Goal: Task Accomplishment & Management: Manage account settings

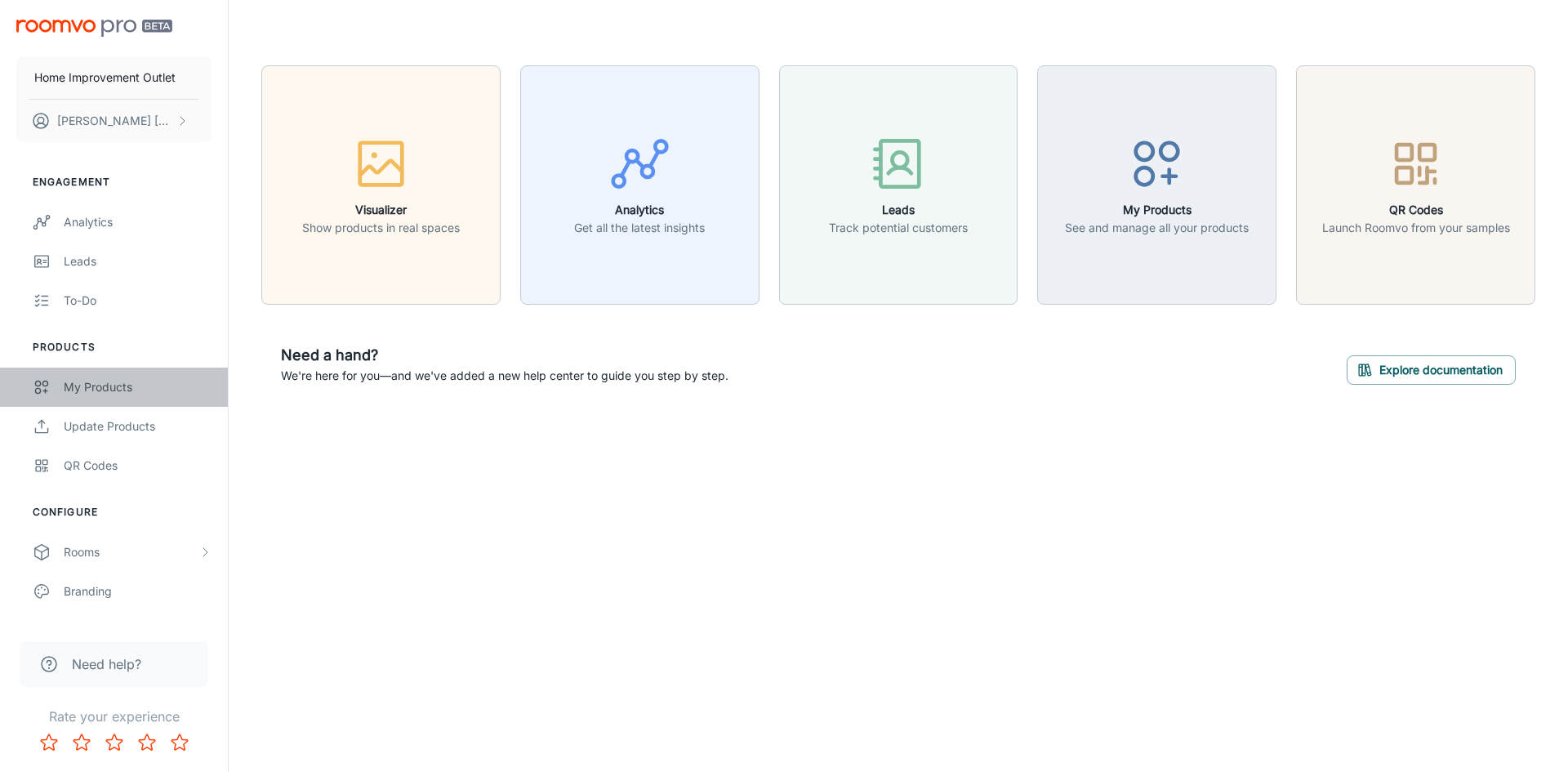
click at [138, 387] on div "My Products" at bounding box center [138, 386] width 148 height 18
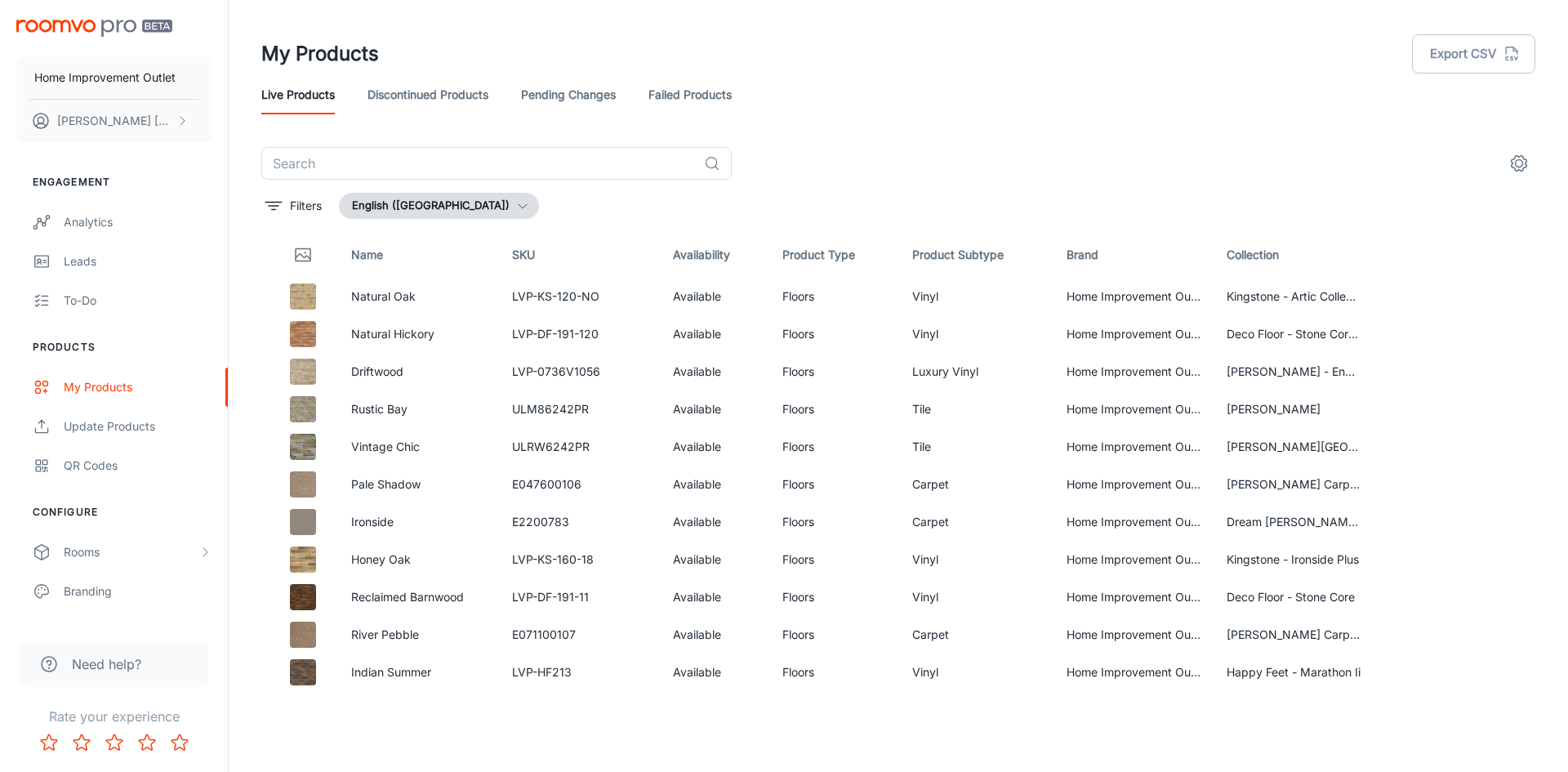
click at [710, 89] on link "Failed Products" at bounding box center [690, 95] width 83 height 40
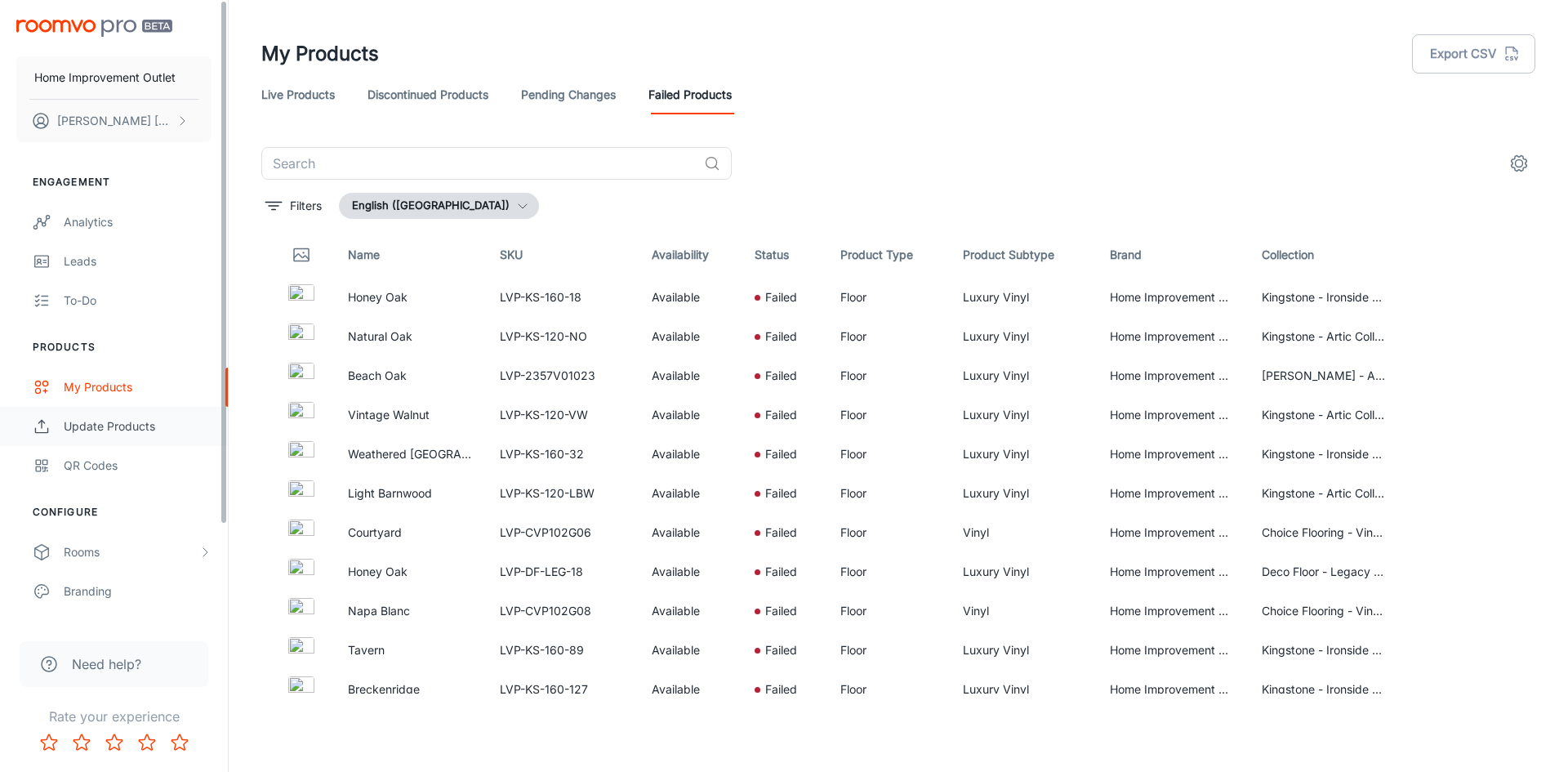
click at [150, 424] on div "Update Products" at bounding box center [138, 426] width 148 height 18
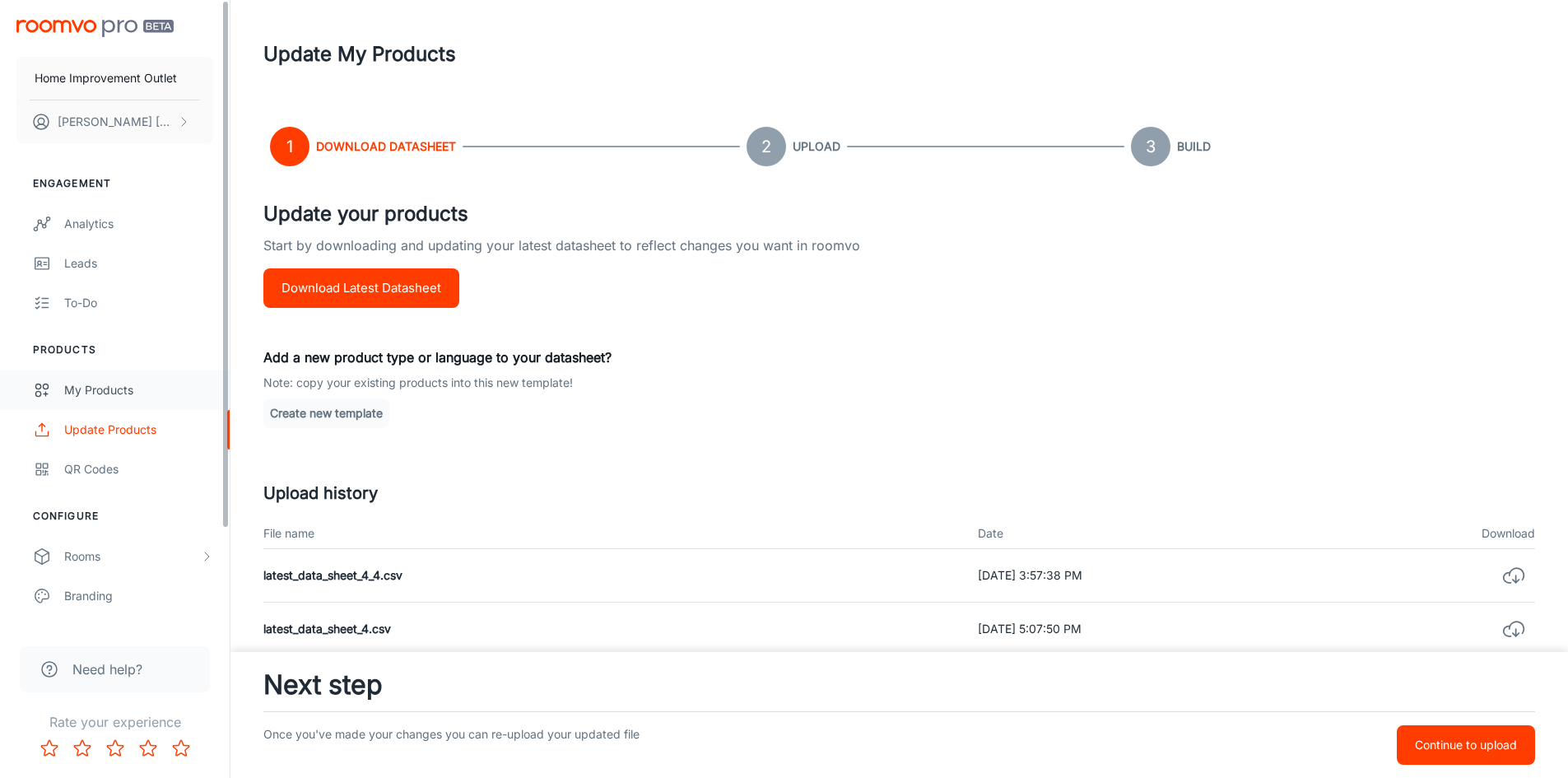
click at [100, 397] on div "My Products" at bounding box center [139, 389] width 149 height 18
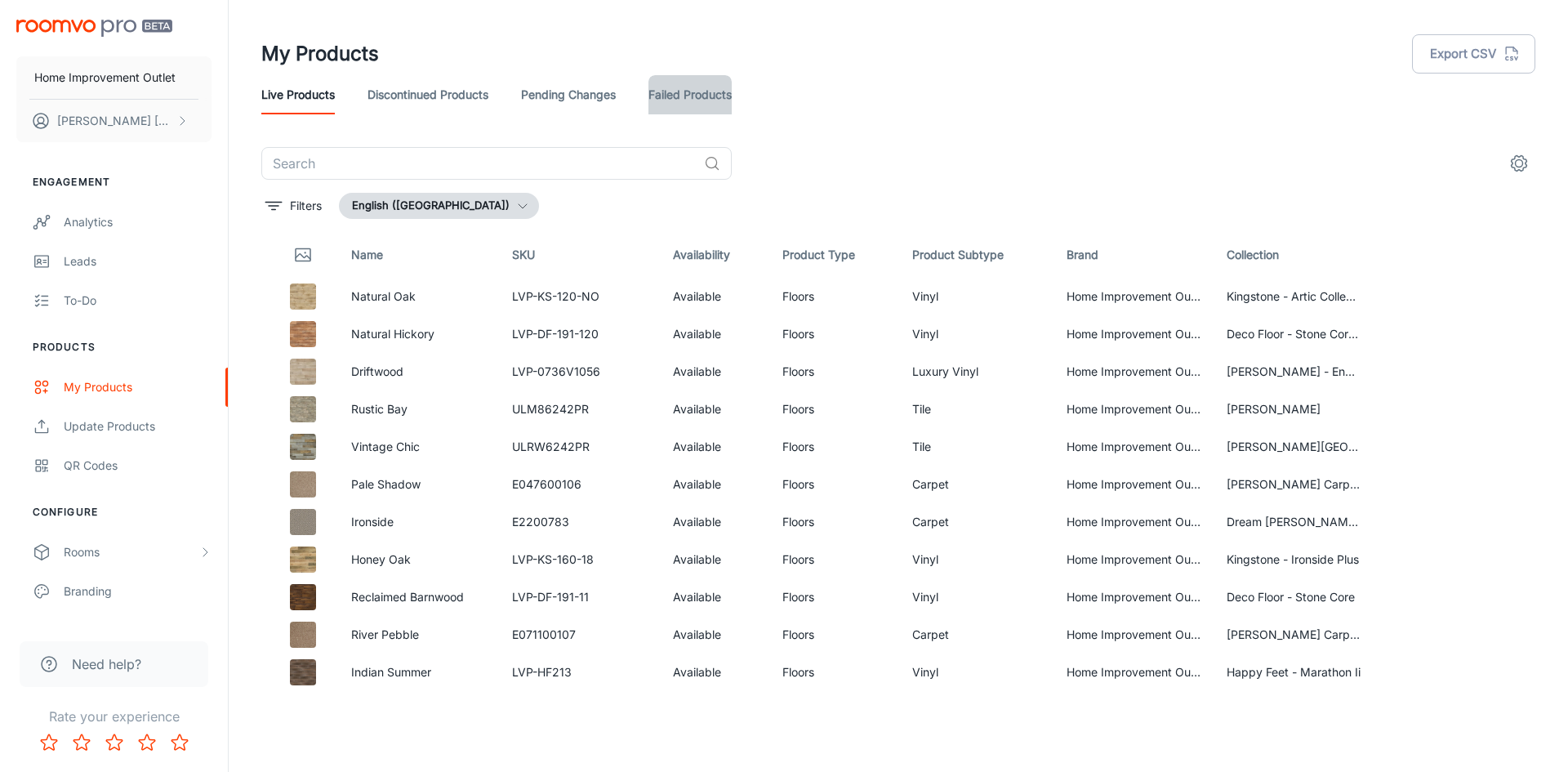
click at [698, 92] on link "Failed Products" at bounding box center [690, 95] width 83 height 40
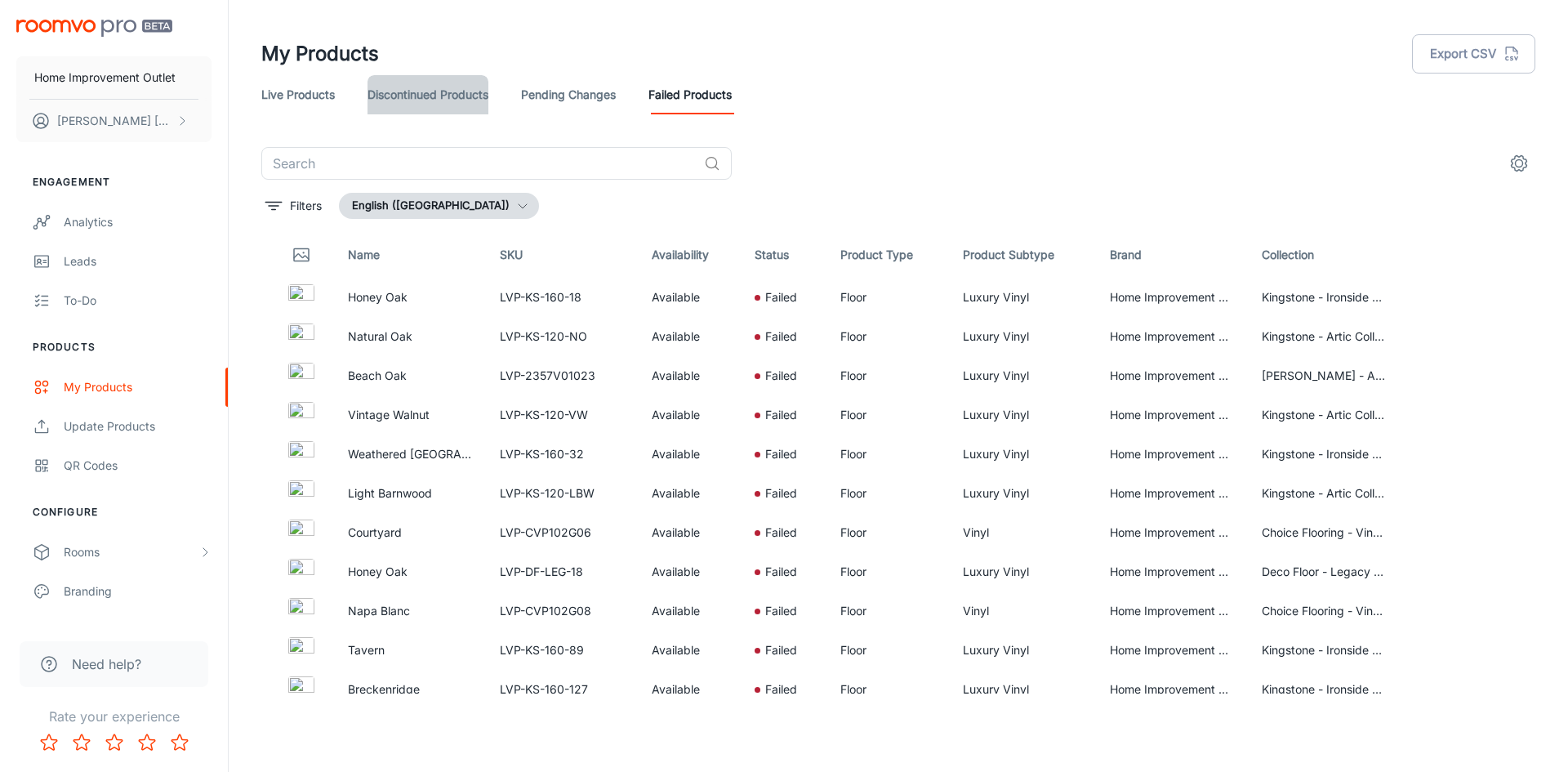
click at [434, 89] on link "Discontinued Products" at bounding box center [428, 95] width 121 height 40
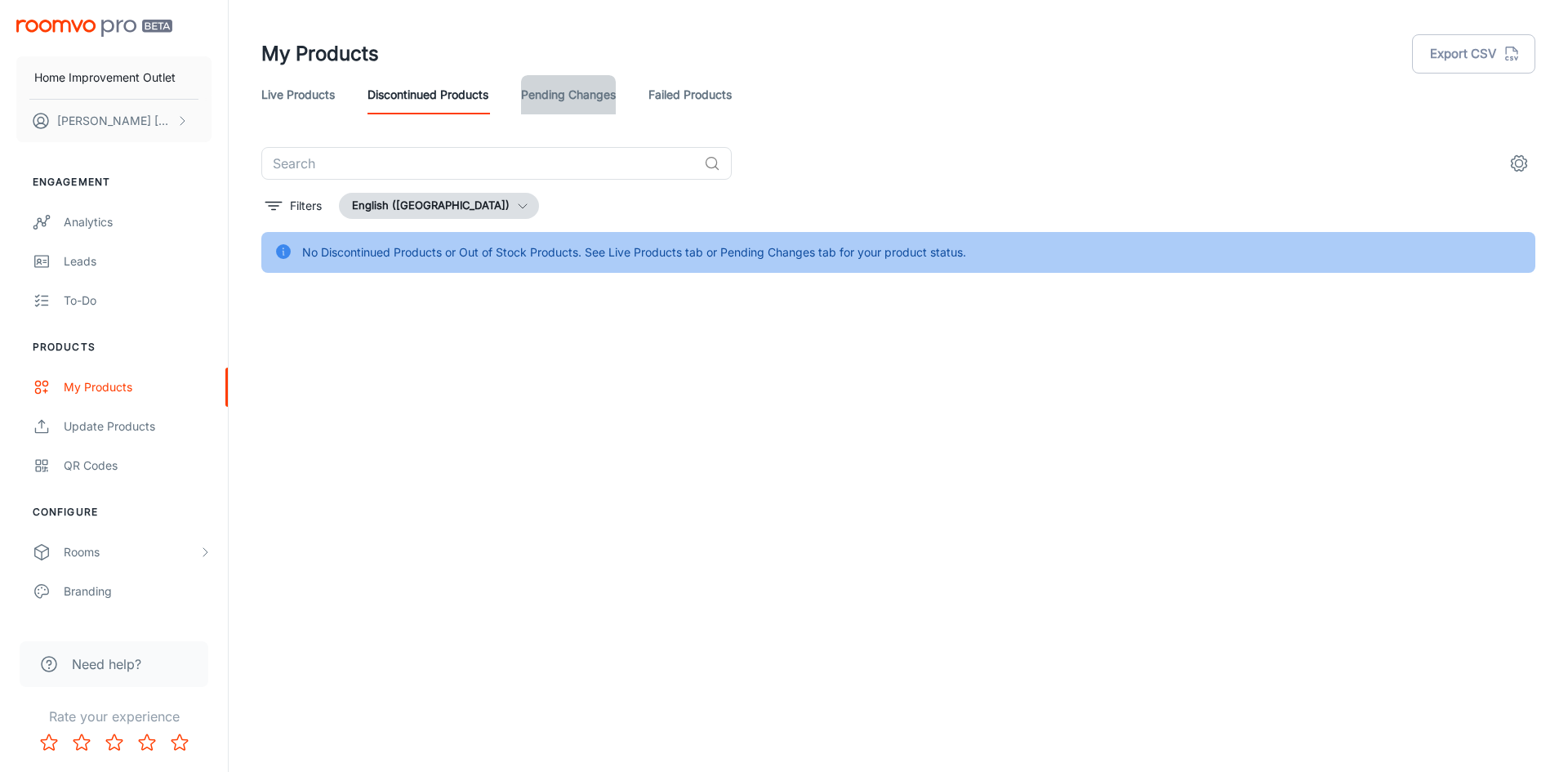
click at [526, 91] on link "Pending Changes" at bounding box center [568, 95] width 95 height 40
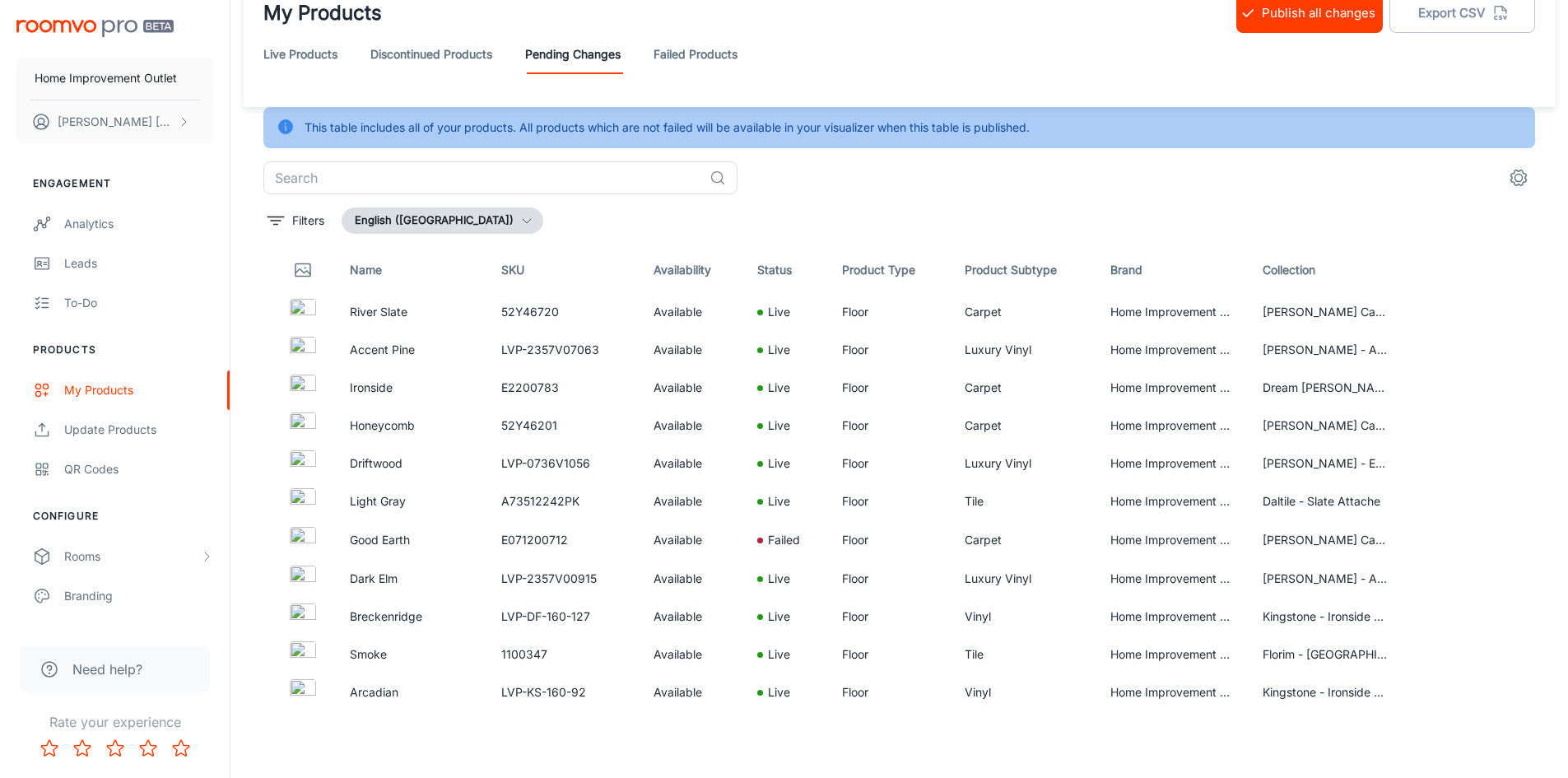
click at [319, 52] on link "Live Products" at bounding box center [300, 54] width 74 height 40
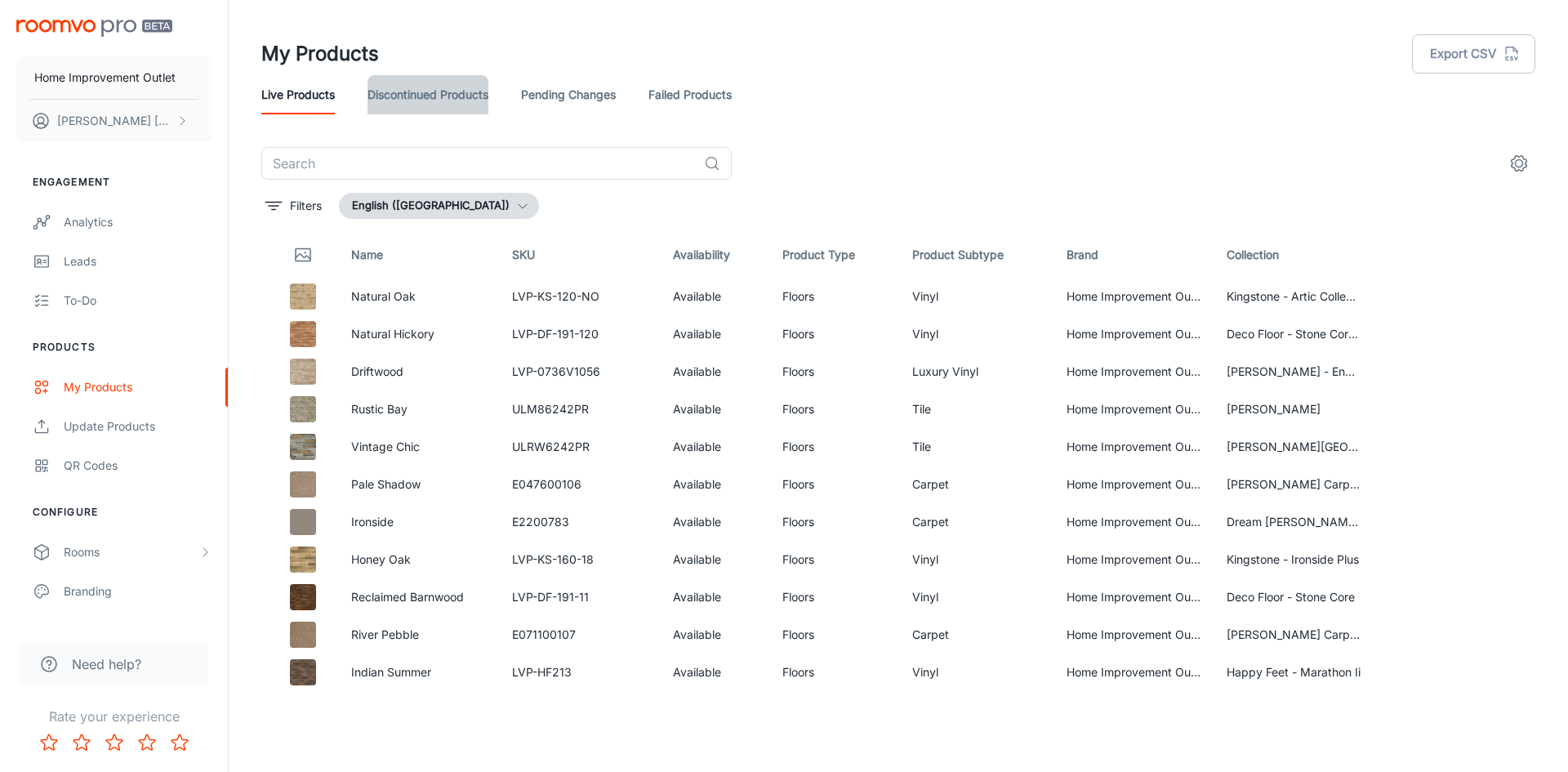
click at [461, 92] on link "Discontinued Products" at bounding box center [428, 95] width 121 height 40
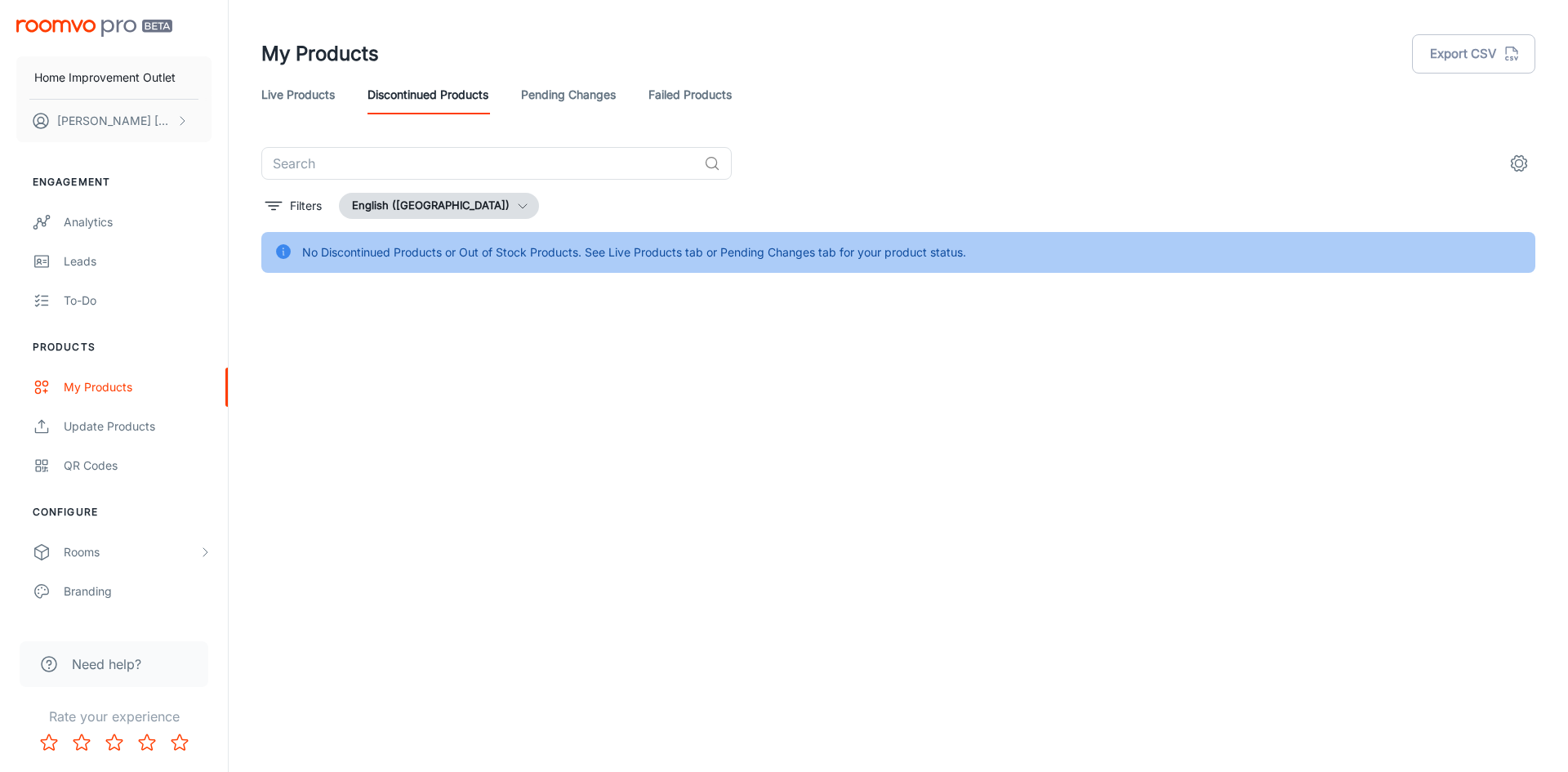
click at [326, 94] on link "Live Products" at bounding box center [298, 95] width 74 height 40
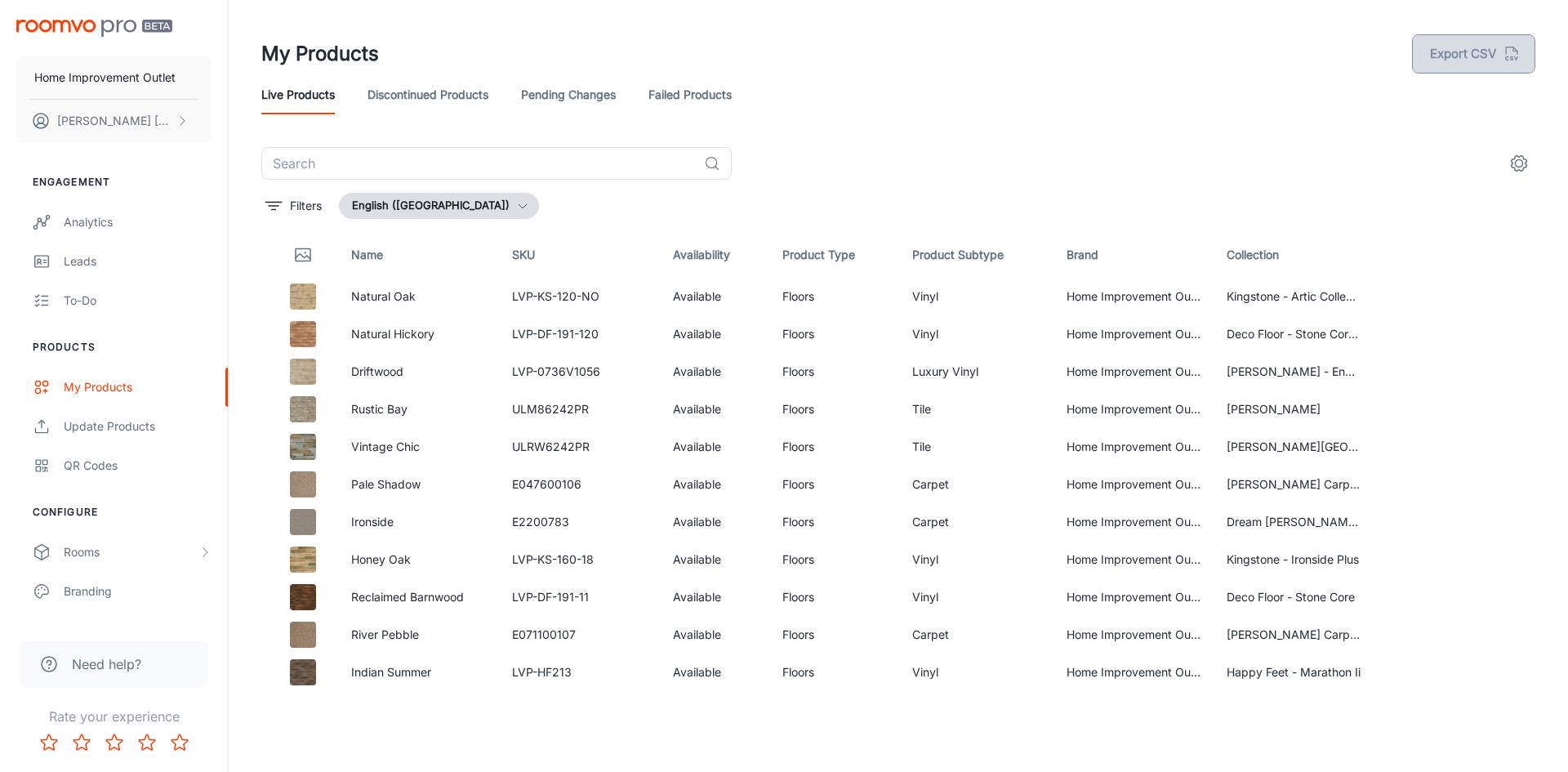
click at [1470, 52] on button "Export CSV" at bounding box center [1473, 54] width 123 height 40
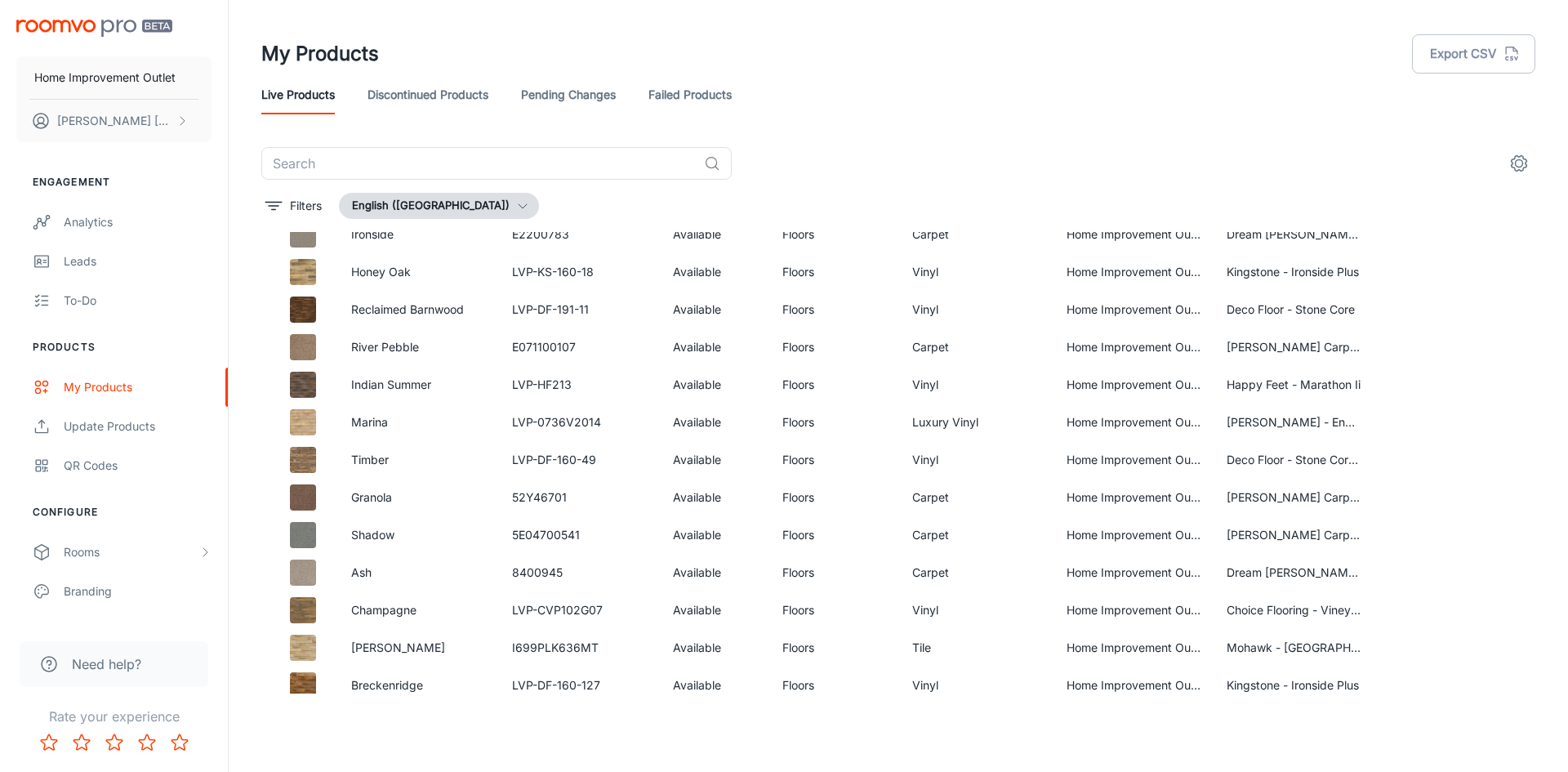
scroll to position [327, 0]
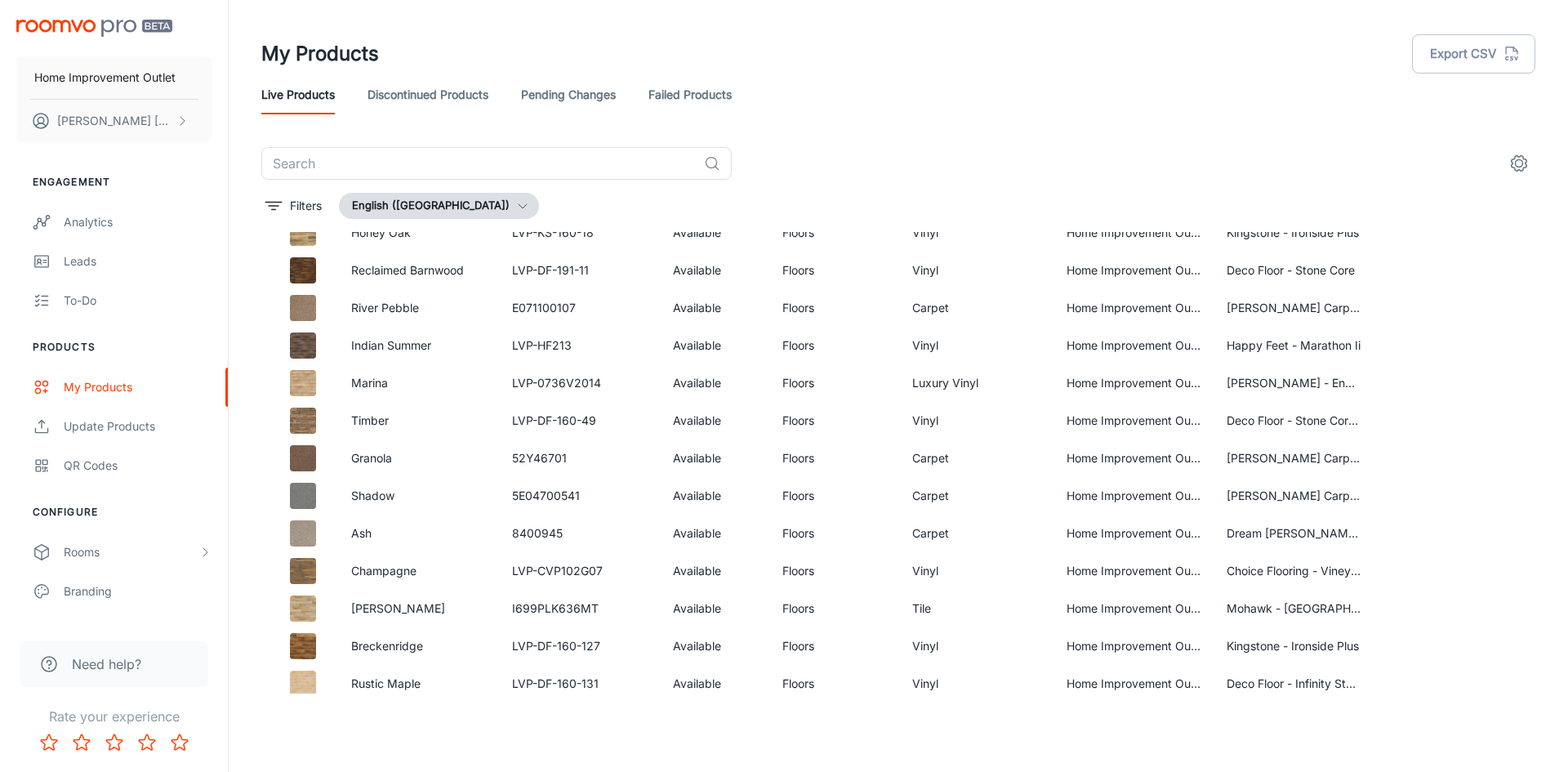
click at [695, 102] on link "Failed Products" at bounding box center [690, 95] width 83 height 40
